Goal: Transaction & Acquisition: Download file/media

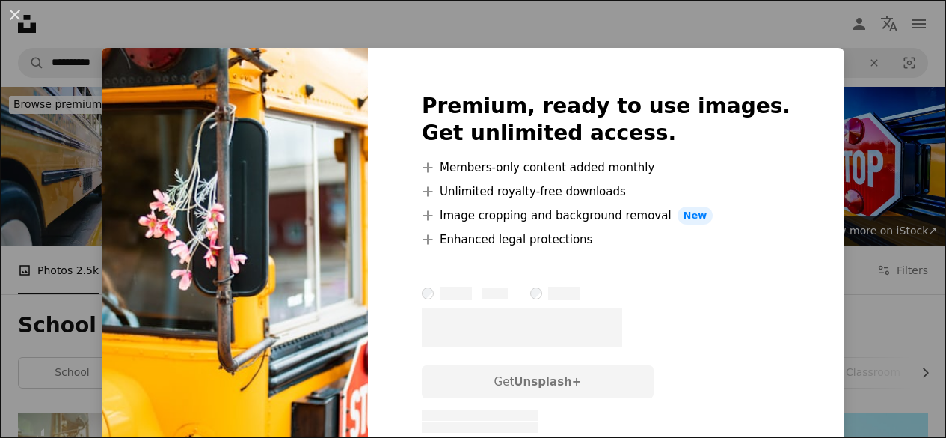
scroll to position [1263, 0]
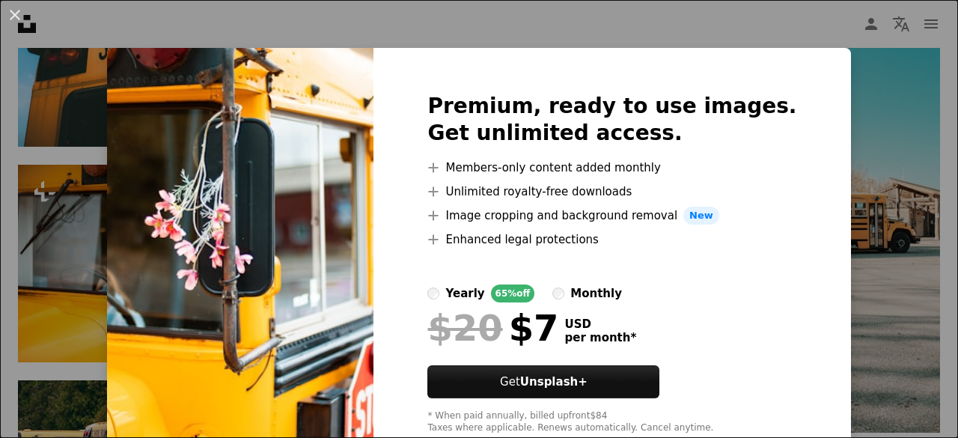
click at [55, 201] on div "An X shape Premium, ready to use images. Get unlimited access. A plus sign Memb…" at bounding box center [479, 219] width 958 height 438
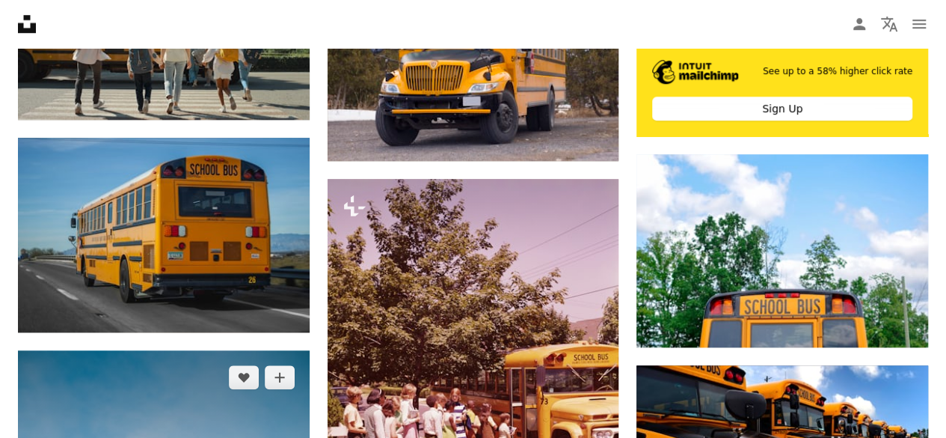
scroll to position [658, 0]
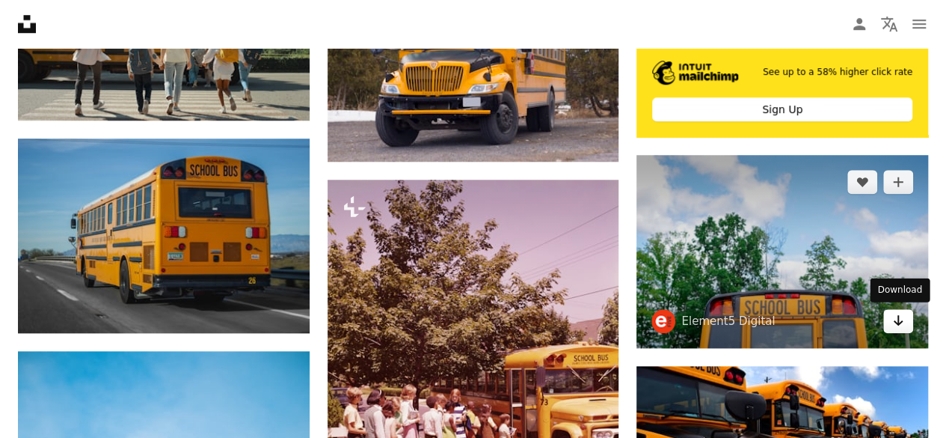
click at [905, 321] on link "Arrow pointing down" at bounding box center [899, 321] width 30 height 24
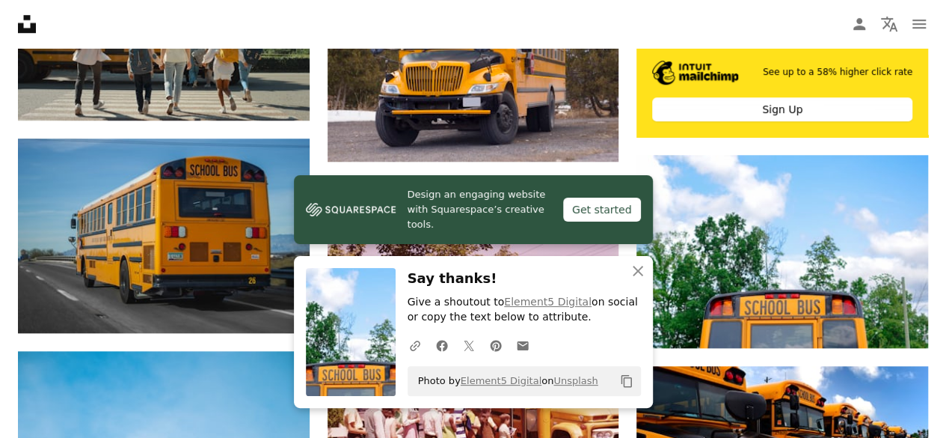
click at [626, 385] on icon "Copy content" at bounding box center [626, 380] width 13 height 13
click at [334, 327] on img at bounding box center [351, 332] width 90 height 128
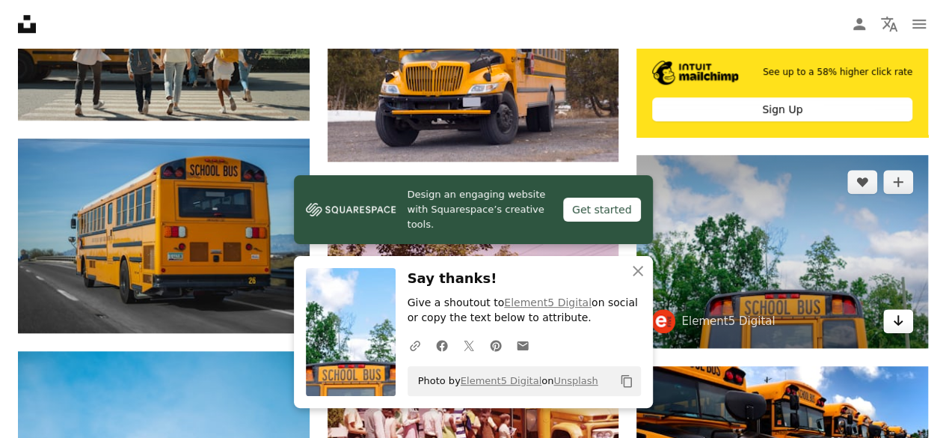
click at [896, 321] on icon "Download" at bounding box center [899, 320] width 10 height 10
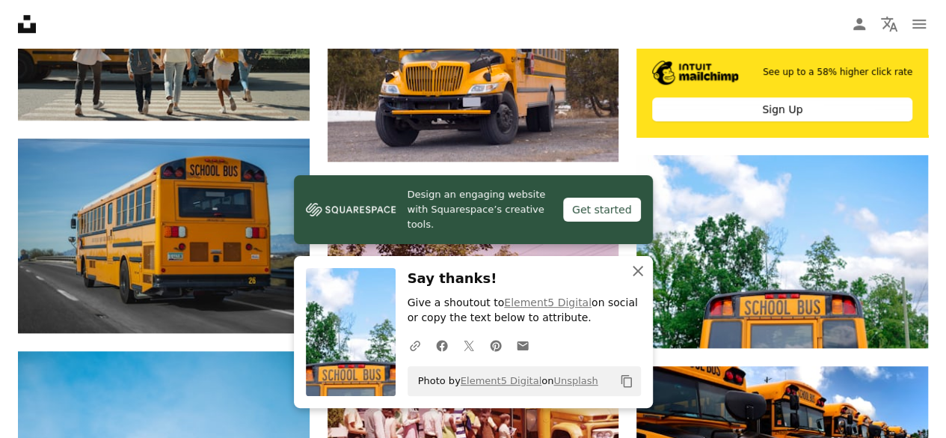
click at [638, 268] on icon "An X shape" at bounding box center [638, 271] width 18 height 18
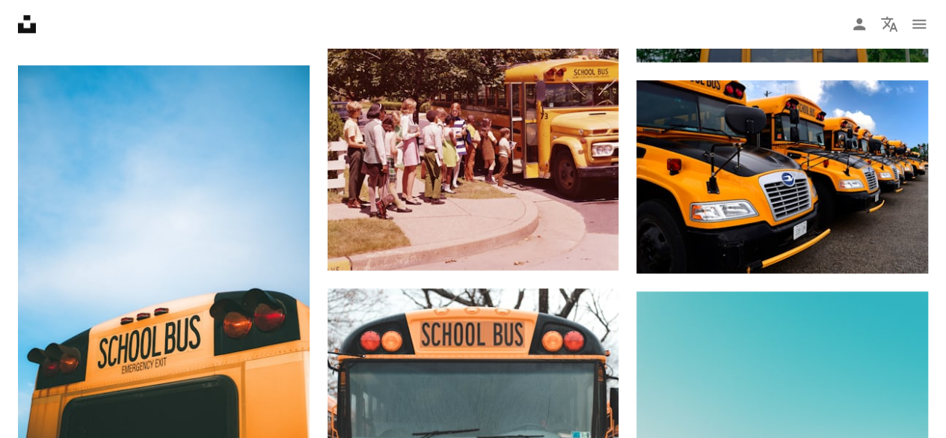
scroll to position [943, 0]
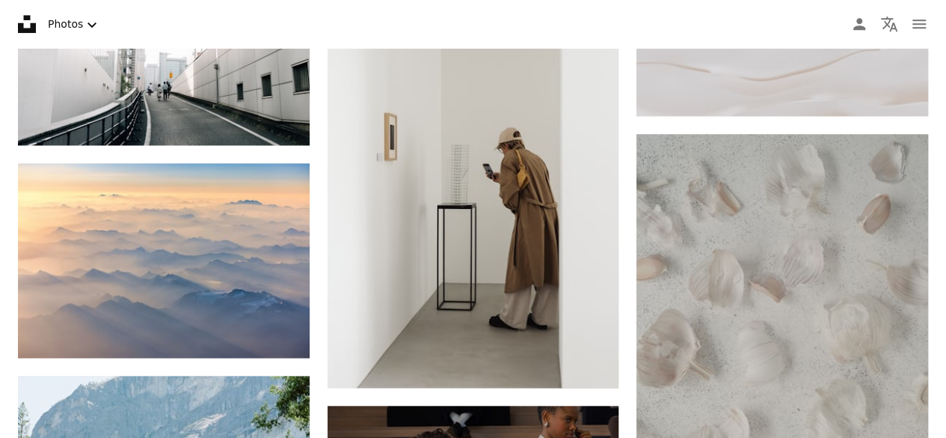
scroll to position [67, 0]
